Goal: Obtain resource: Obtain resource

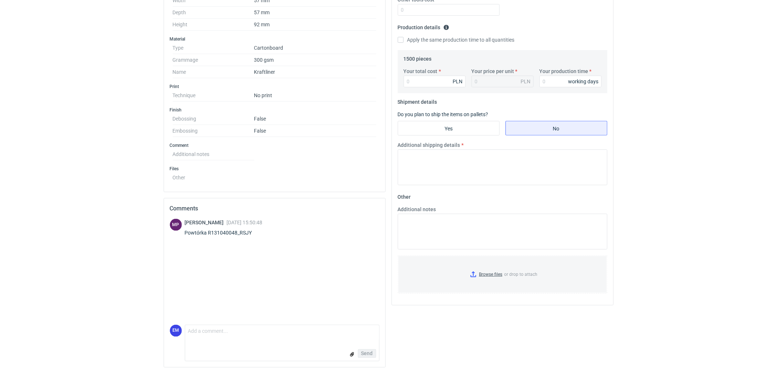
scroll to position [205, 0]
drag, startPoint x: 207, startPoint y: 234, endPoint x: 256, endPoint y: 235, distance: 49.0
click at [256, 235] on div "Powtórka R131040048_RSJY" at bounding box center [224, 232] width 78 height 7
copy div "R131040048_RSJY"
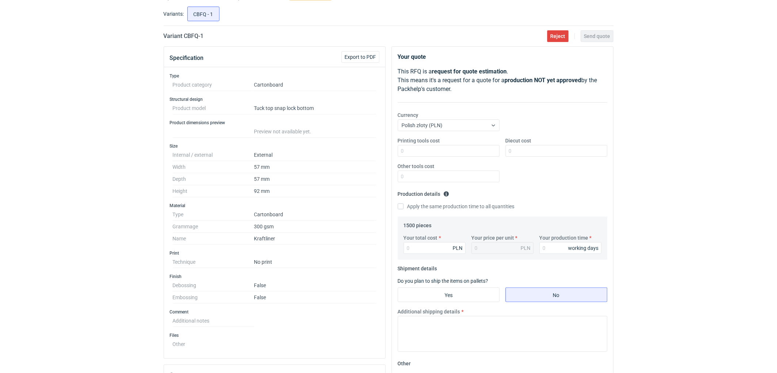
scroll to position [0, 0]
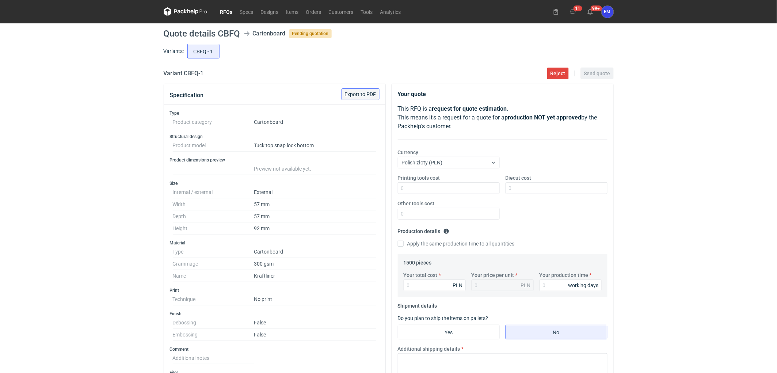
click at [366, 94] on span "Export to PDF" at bounding box center [360, 94] width 31 height 5
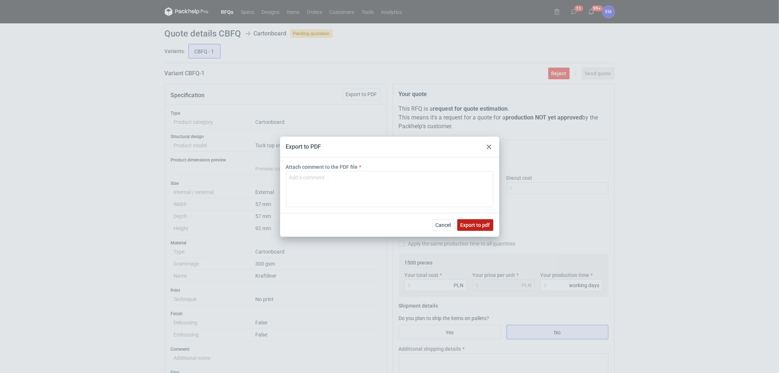
click at [481, 225] on span "Export to pdf" at bounding box center [476, 225] width 30 height 5
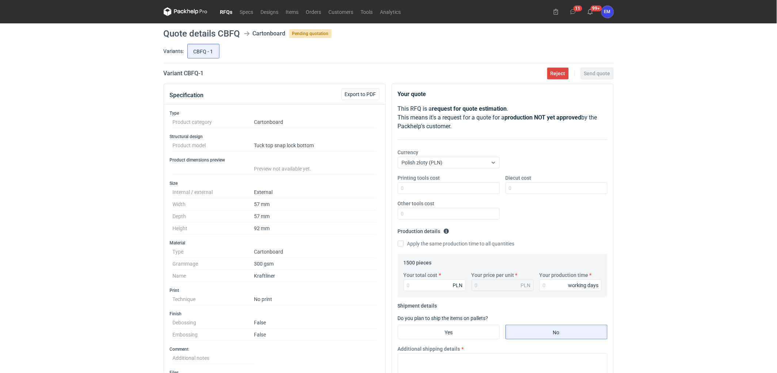
click at [114, 137] on div "RFQs Specs Designs Items Orders Customers Tools Analytics 11 99+ EM [PERSON_NAM…" at bounding box center [388, 186] width 777 height 373
